Goal: Task Accomplishment & Management: Manage account settings

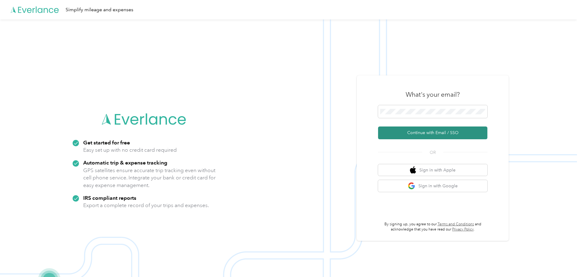
click at [437, 135] on button "Continue with Email / SSO" at bounding box center [432, 132] width 109 height 13
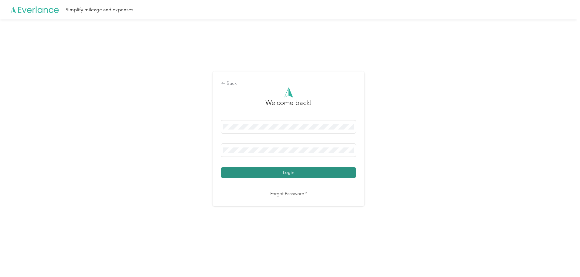
drag, startPoint x: 308, startPoint y: 172, endPoint x: 311, endPoint y: 174, distance: 3.9
click at [309, 172] on button "Login" at bounding box center [288, 172] width 135 height 11
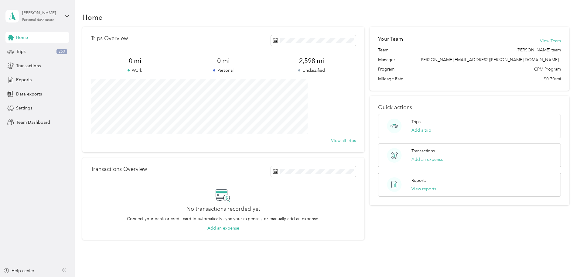
click at [35, 21] on div "Personal dashboard" at bounding box center [38, 20] width 32 height 4
click at [43, 51] on div "Team dashboard" at bounding box center [104, 49] width 188 height 11
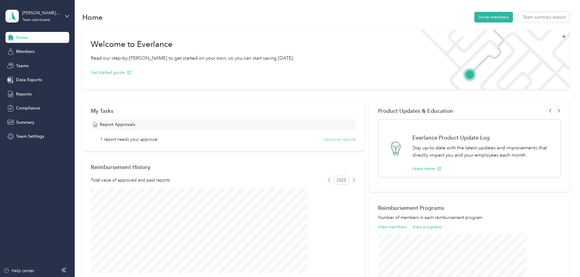
click at [333, 136] on button "Approve reports" at bounding box center [339, 139] width 32 height 6
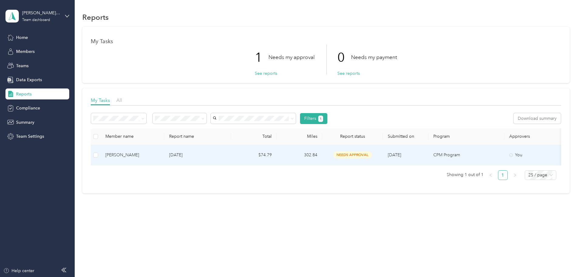
click at [159, 153] on div "[PERSON_NAME]" at bounding box center [132, 154] width 54 height 7
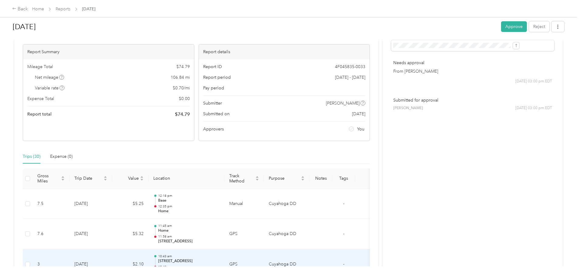
scroll to position [29, 0]
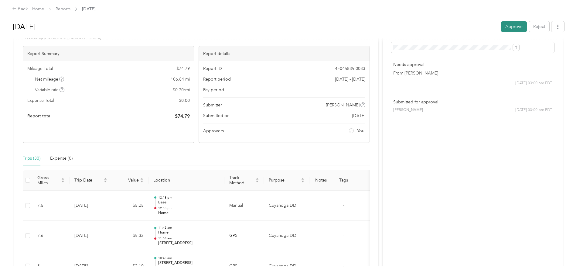
drag, startPoint x: 465, startPoint y: 28, endPoint x: 461, endPoint y: 28, distance: 3.3
click at [501, 28] on button "Approve" at bounding box center [514, 26] width 26 height 11
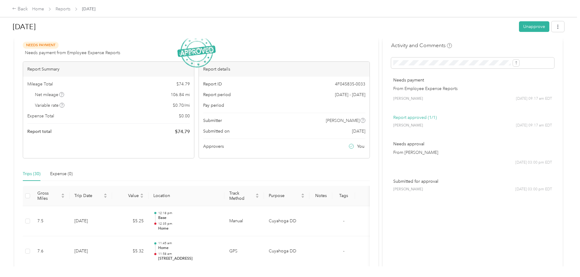
scroll to position [0, 0]
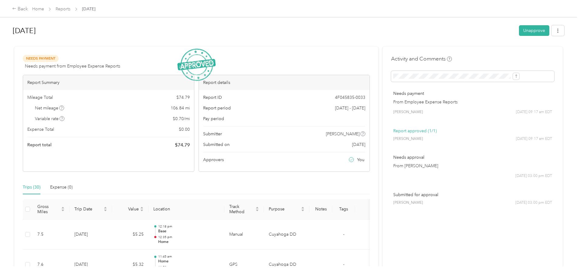
click at [70, 6] on span "Reports" at bounding box center [63, 9] width 15 height 6
click at [70, 8] on link "Reports" at bounding box center [63, 8] width 15 height 5
